Goal: Navigation & Orientation: Find specific page/section

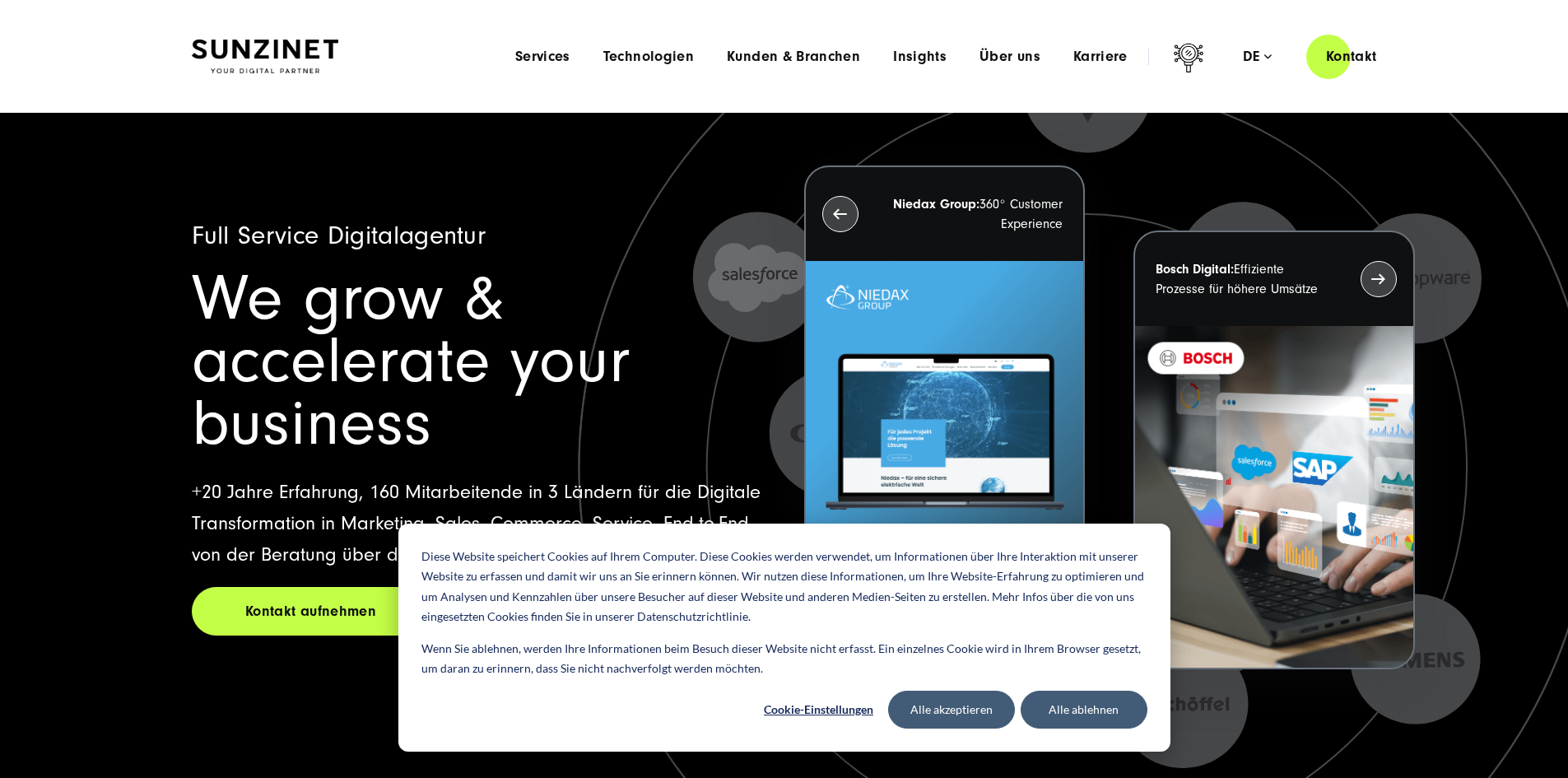
click at [957, 37] on div "Menu Services Menu Full Service Digitalagentur Wir lösen komplexe Herausforderu…" at bounding box center [947, 57] width 898 height 47
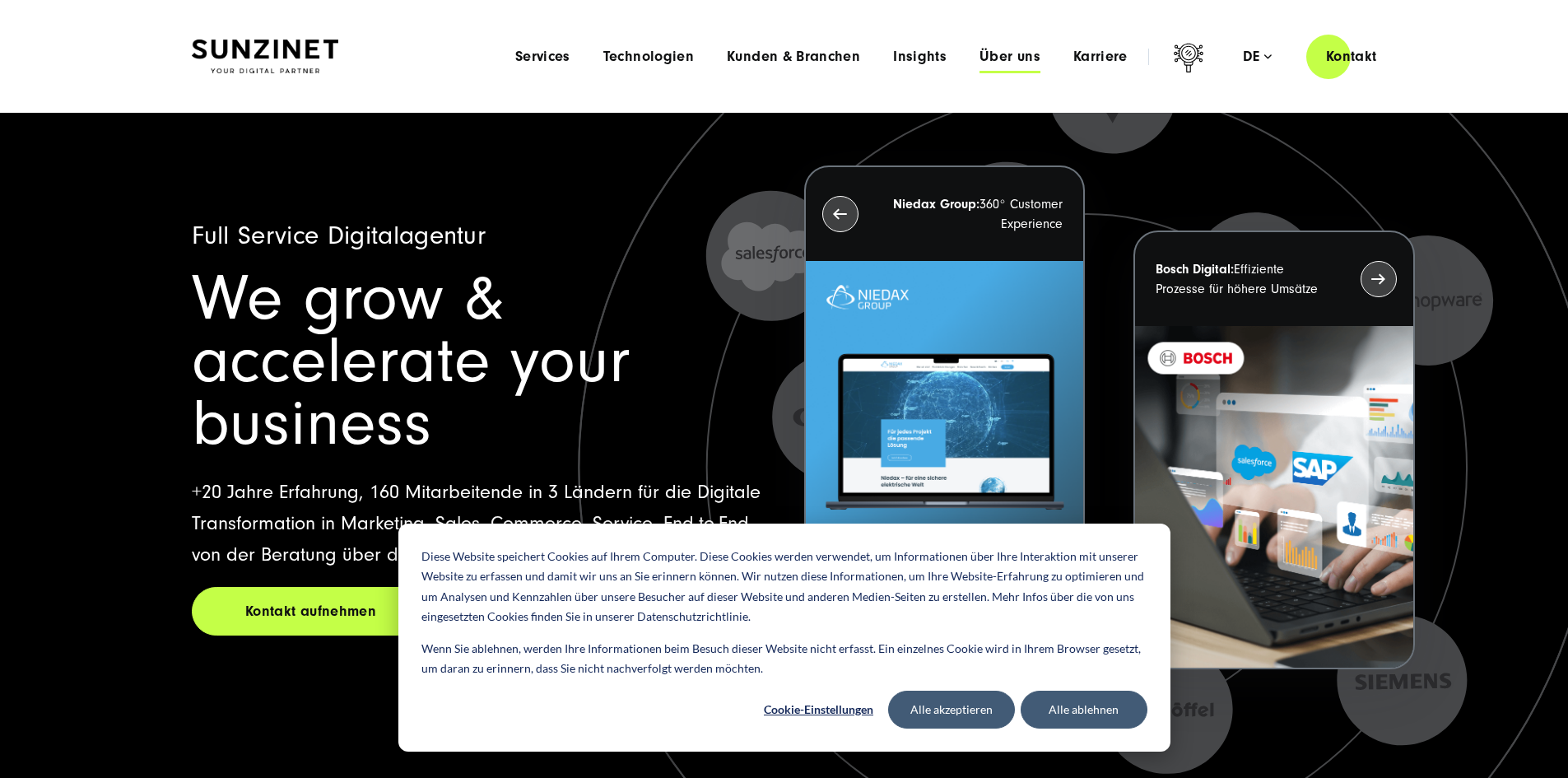
click at [979, 57] on span "Über uns" at bounding box center [1010, 57] width 61 height 16
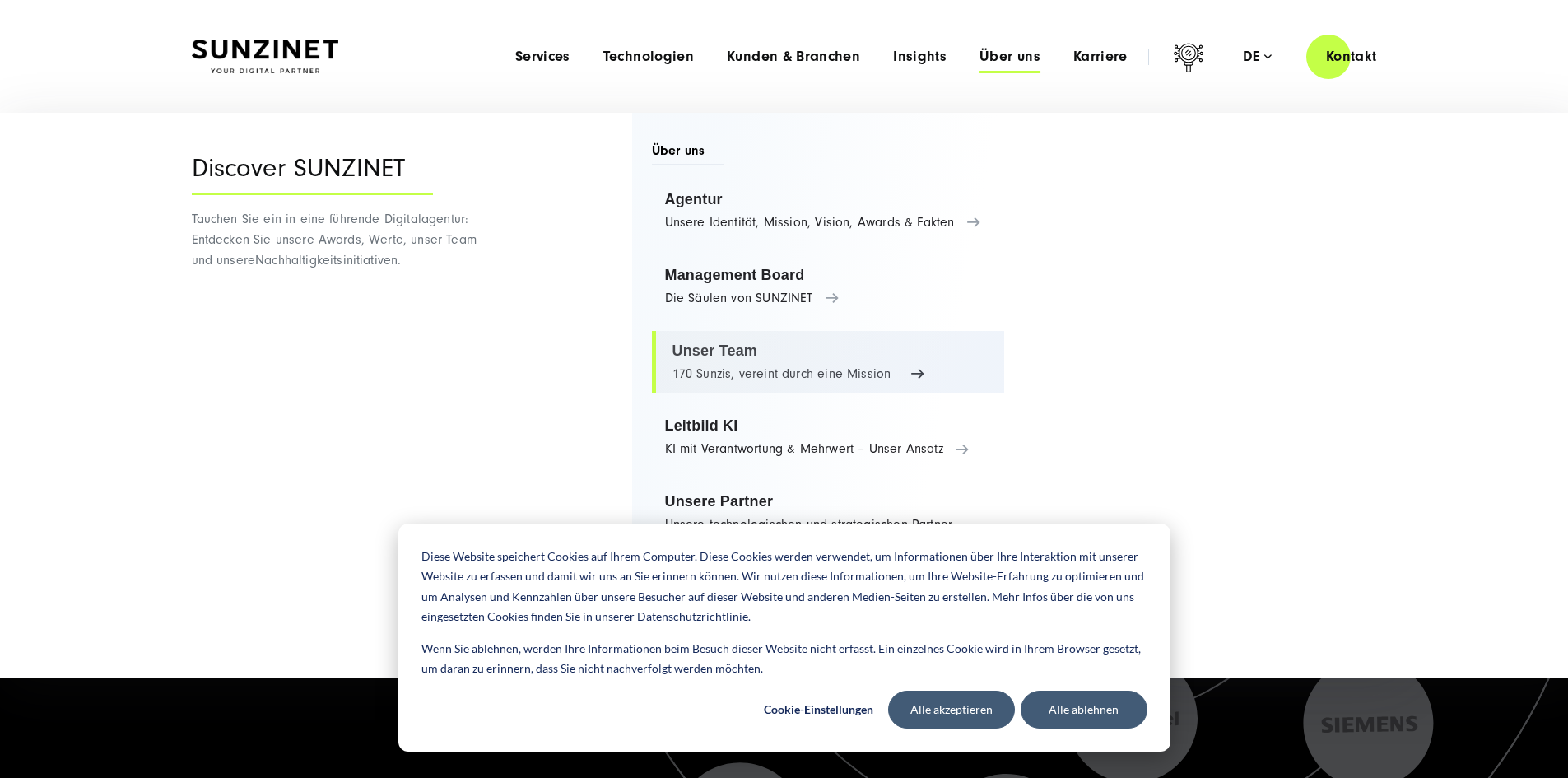
click at [713, 345] on link "Unser Team 170 Sunzis, vereint durch eine Mission" at bounding box center [828, 362] width 353 height 63
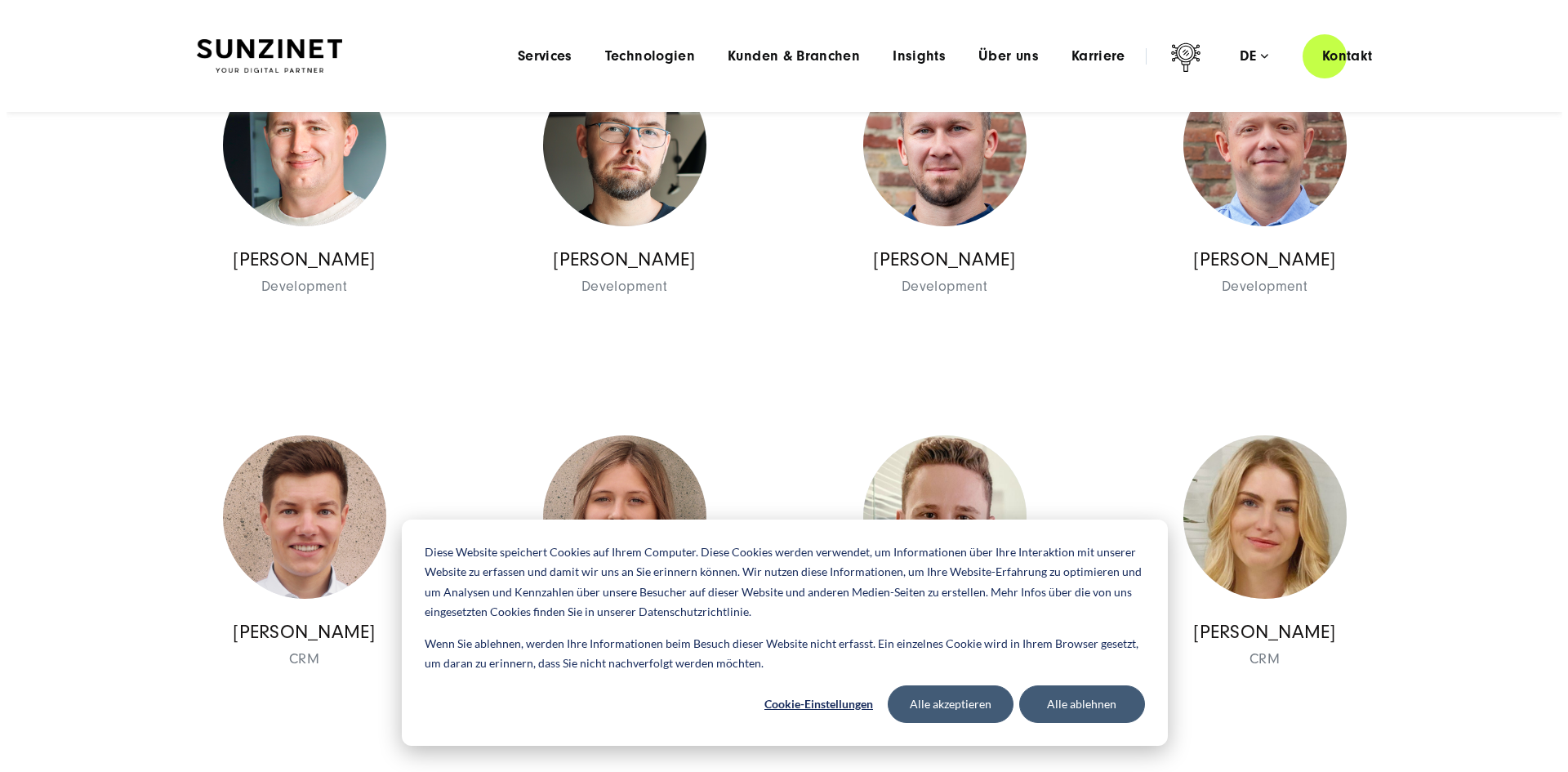
scroll to position [14127, 0]
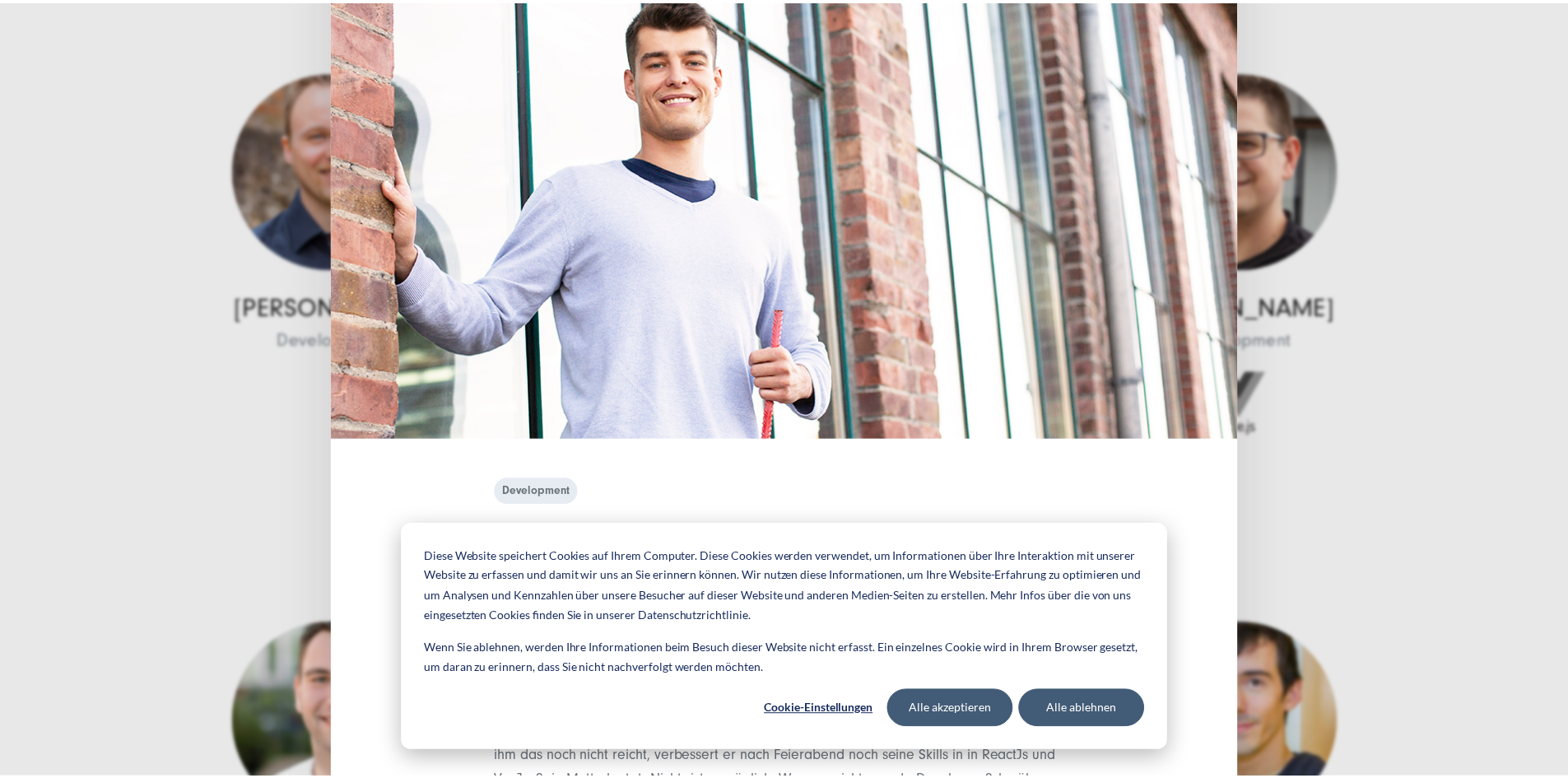
scroll to position [326, 0]
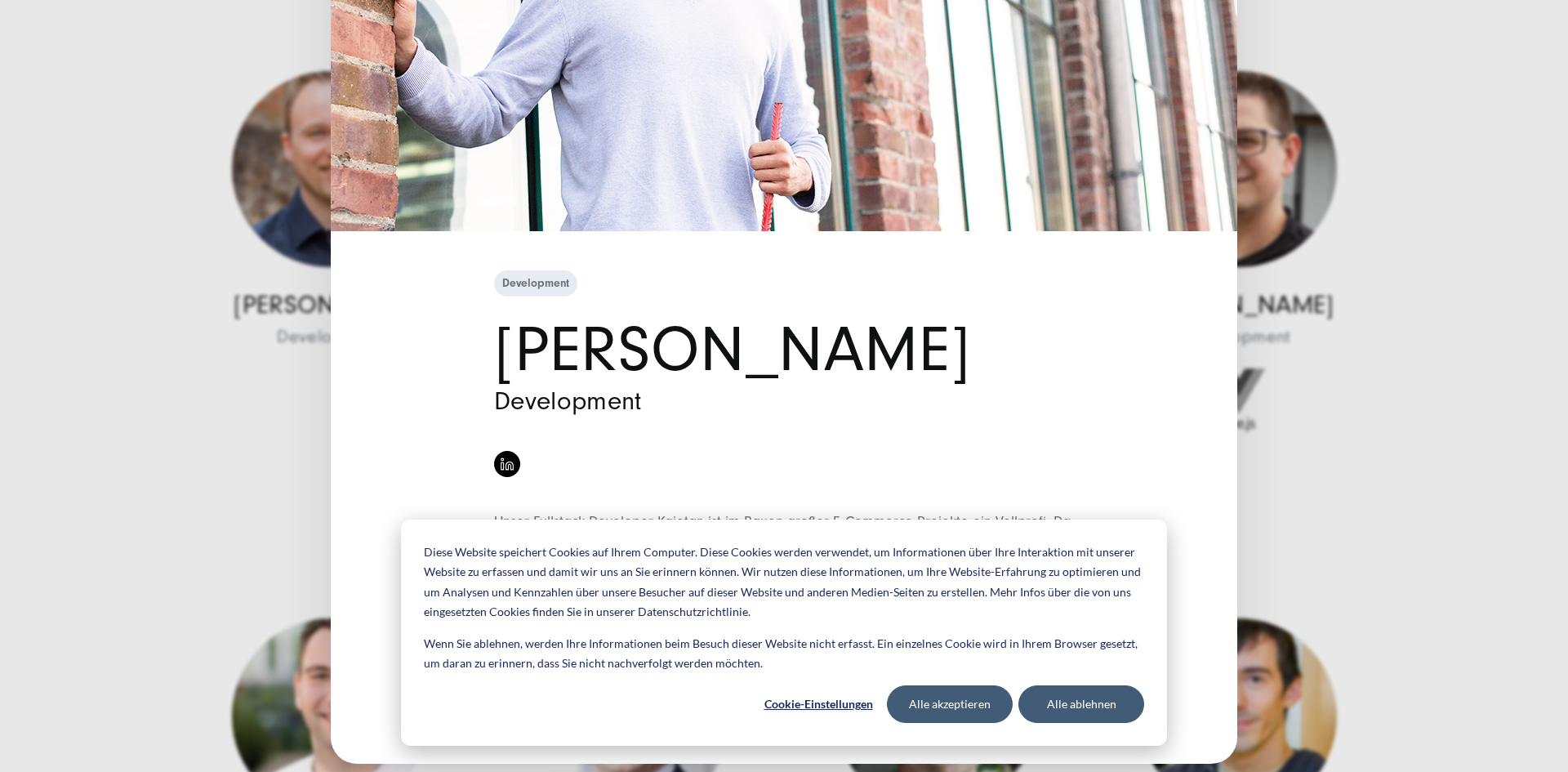
click at [170, 549] on div "Development Kajetan Zyskowski Development" at bounding box center [784, 386] width 1568 height 772
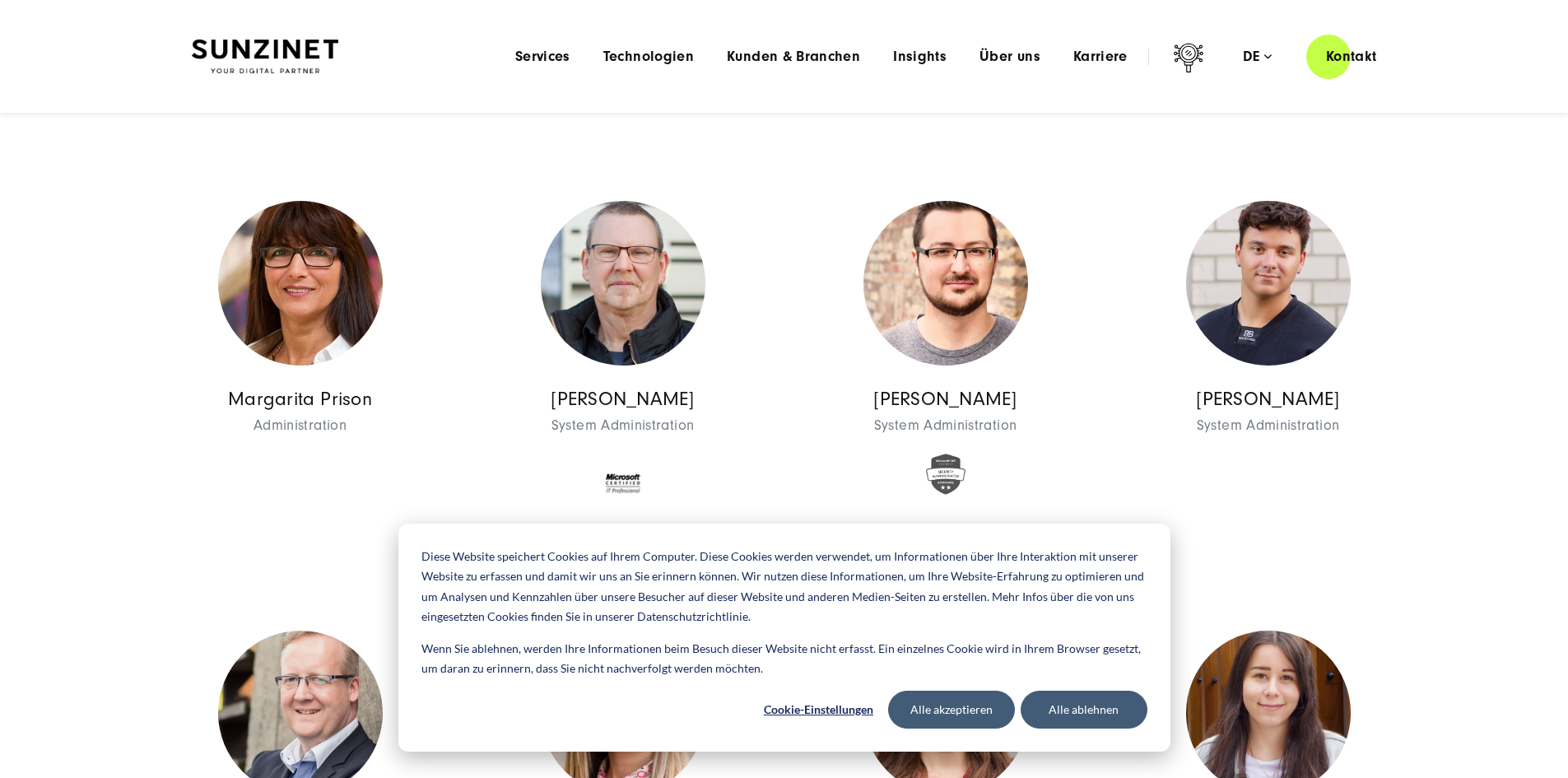
scroll to position [7982, 0]
